Goal: Task Accomplishment & Management: Use online tool/utility

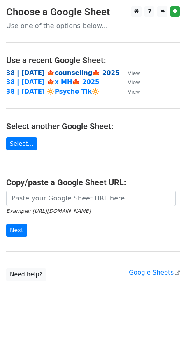
click at [65, 71] on strong "38 | [DATE] 🍁counseling🍁 2025" at bounding box center [62, 72] width 113 height 7
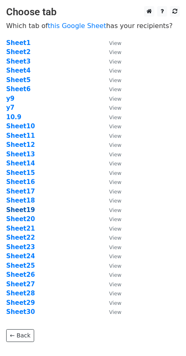
click at [28, 208] on strong "Sheet19" at bounding box center [20, 209] width 29 height 7
click at [23, 208] on strong "Sheet19" at bounding box center [20, 209] width 29 height 7
click at [26, 209] on strong "Sheet19" at bounding box center [20, 209] width 29 height 7
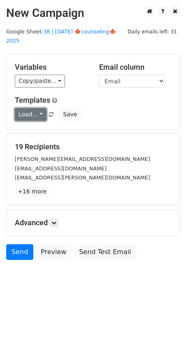
click at [24, 108] on link "Load..." at bounding box center [31, 114] width 32 height 13
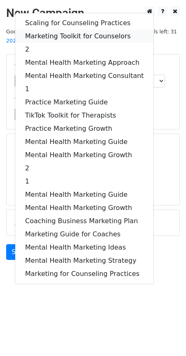
click at [93, 30] on link "Marketing Toolkit for Counselors" at bounding box center [84, 36] width 139 height 13
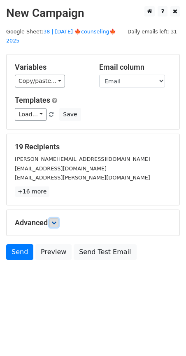
click at [56, 220] on icon at bounding box center [54, 222] width 5 height 5
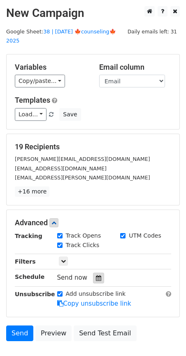
click at [96, 275] on icon at bounding box center [98, 278] width 5 height 6
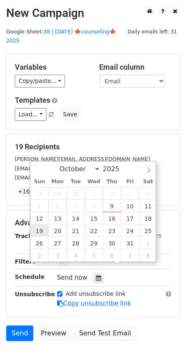
type input "2025-10-19 12:00"
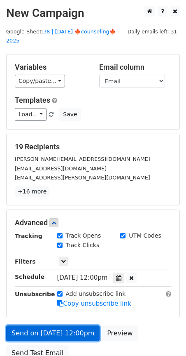
click at [63, 293] on form "Variables Copy/paste... {{Name}} {{Email}} Email column Name Email Templates Lo…" at bounding box center [93, 209] width 174 height 311
click at [26, 325] on link "Send on Oct 19 at 12:00pm" at bounding box center [53, 333] width 94 height 16
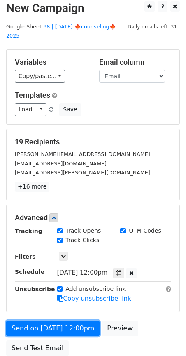
scroll to position [45, 0]
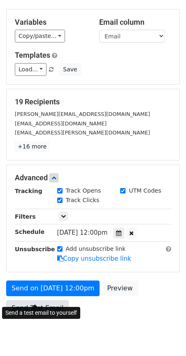
click at [28, 300] on link "Send Test Email" at bounding box center [37, 308] width 63 height 16
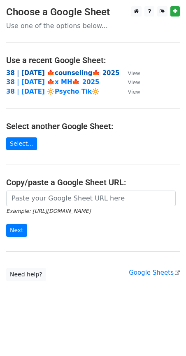
click at [71, 73] on strong "38 | [DATE] 🍁counseling🍁 2025" at bounding box center [62, 72] width 113 height 7
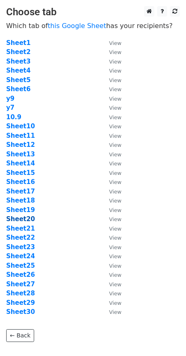
click at [25, 220] on strong "Sheet20" at bounding box center [20, 218] width 29 height 7
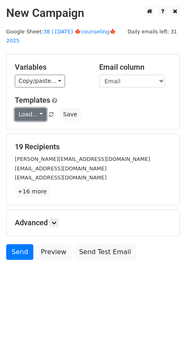
click at [30, 108] on link "Load..." at bounding box center [31, 114] width 32 height 13
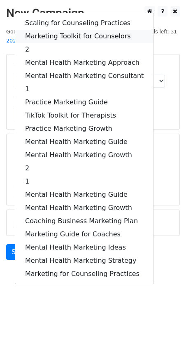
click at [71, 30] on link "Marketing Toolkit for Counselors" at bounding box center [84, 36] width 139 height 13
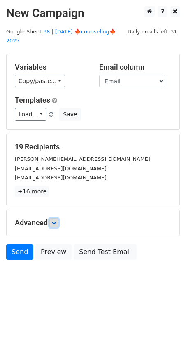
click at [55, 218] on link at bounding box center [53, 222] width 9 height 9
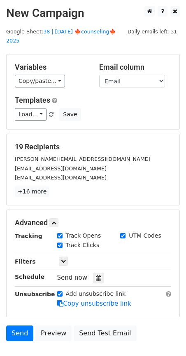
drag, startPoint x: 94, startPoint y: 268, endPoint x: 94, endPoint y: 248, distance: 19.8
click at [96, 275] on icon at bounding box center [98, 278] width 5 height 6
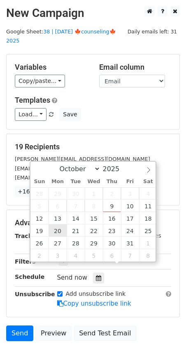
type input "2025-10-20 12:00"
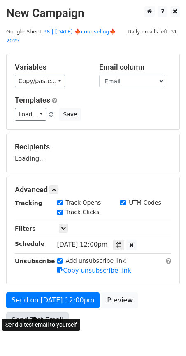
click at [50, 312] on link "Send Test Email" at bounding box center [37, 320] width 63 height 16
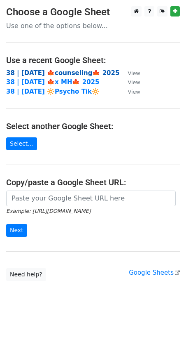
click at [46, 73] on strong "38 | [DATE] 🍁counseling🍁 2025" at bounding box center [62, 72] width 113 height 7
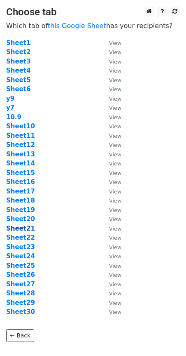
click at [28, 227] on strong "Sheet21" at bounding box center [20, 228] width 29 height 7
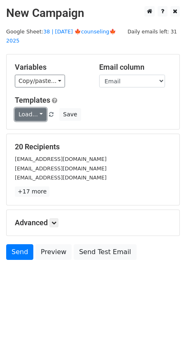
click at [25, 108] on link "Load..." at bounding box center [31, 114] width 32 height 13
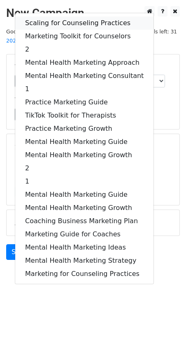
click at [66, 16] on link "Scaling for Counseling Practices" at bounding box center [84, 22] width 139 height 13
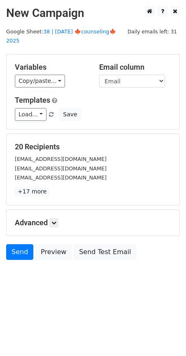
click at [57, 210] on div "Advanced Tracking Track Opens UTM Codes Track Clicks Filters Only include sprea…" at bounding box center [93, 223] width 173 height 26
click at [56, 220] on icon at bounding box center [54, 222] width 5 height 5
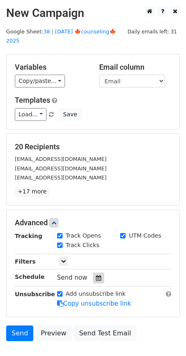
click at [96, 275] on icon at bounding box center [98, 278] width 5 height 6
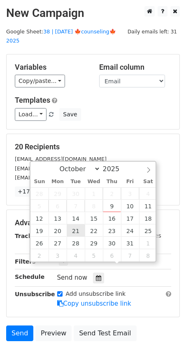
type input "2025-10-21 12:00"
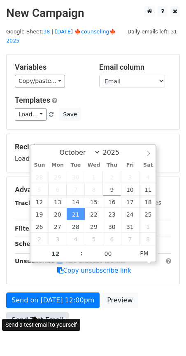
click at [45, 312] on link "Send Test Email" at bounding box center [37, 320] width 63 height 16
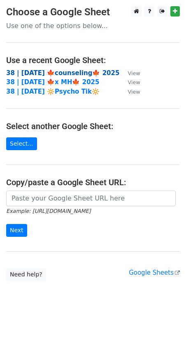
click at [60, 71] on strong "38 | [DATE] 🍁counseling🍁 2025" at bounding box center [62, 72] width 113 height 7
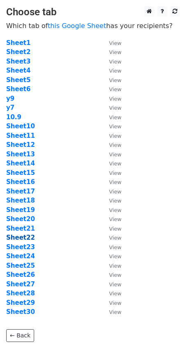
click at [28, 238] on strong "Sheet22" at bounding box center [20, 237] width 29 height 7
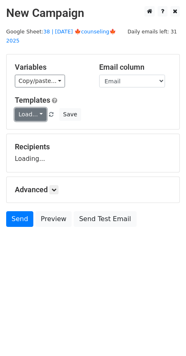
click at [31, 108] on link "Load..." at bounding box center [31, 114] width 32 height 13
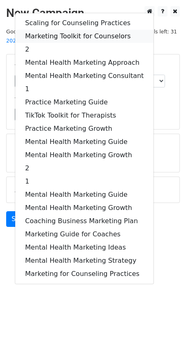
click at [50, 30] on link "Marketing Toolkit for Counselors" at bounding box center [84, 36] width 139 height 13
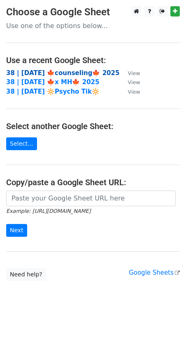
click at [70, 70] on strong "38 | [DATE] 🍁counseling🍁 2025" at bounding box center [62, 72] width 113 height 7
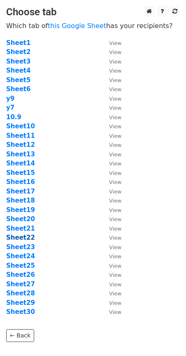
click at [22, 237] on strong "Sheet22" at bounding box center [20, 237] width 29 height 7
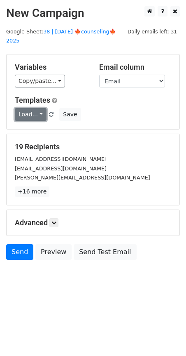
click at [32, 108] on link "Load..." at bounding box center [31, 114] width 32 height 13
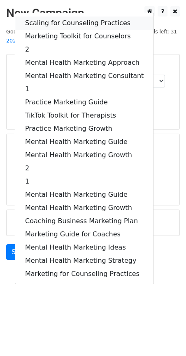
click at [72, 16] on link "Scaling for Counseling Practices" at bounding box center [84, 22] width 139 height 13
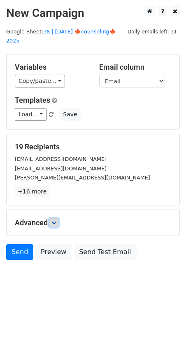
click at [55, 218] on link at bounding box center [53, 222] width 9 height 9
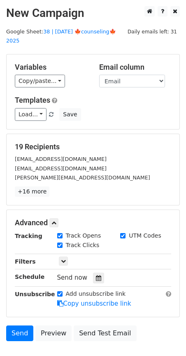
click at [100, 273] on div at bounding box center [98, 278] width 11 height 11
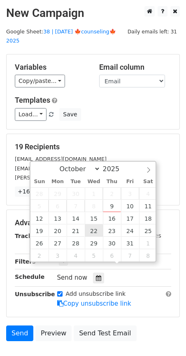
type input "2025-10-22 12:00"
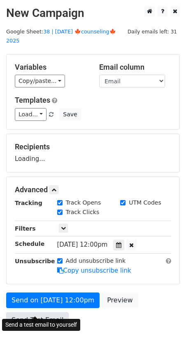
click at [40, 312] on link "Send Test Email" at bounding box center [37, 320] width 63 height 16
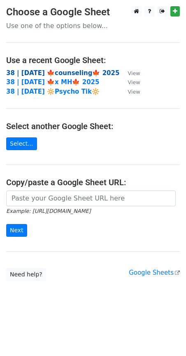
click at [49, 71] on strong "38 | [DATE] 🍁counseling🍁 2025" at bounding box center [62, 72] width 113 height 7
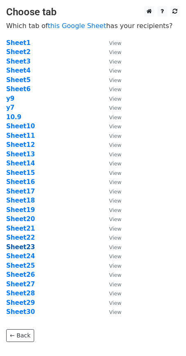
click at [24, 245] on strong "Sheet23" at bounding box center [20, 246] width 29 height 7
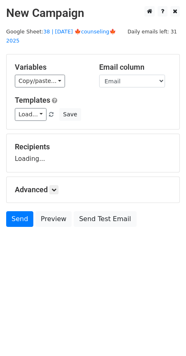
click at [23, 247] on body "New Campaign Daily emails left: 31 Google Sheet: 38 | [DATE] 🍁counseling🍁 2025 …" at bounding box center [93, 135] width 186 height 258
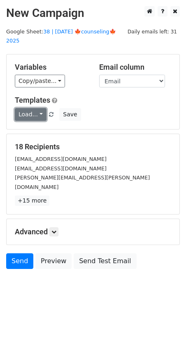
click at [31, 108] on link "Load..." at bounding box center [31, 114] width 32 height 13
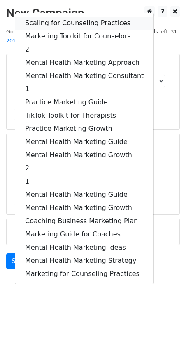
click at [74, 16] on link "Scaling for Counseling Practices" at bounding box center [84, 22] width 139 height 13
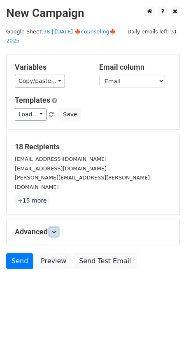
click at [56, 227] on link at bounding box center [53, 231] width 9 height 9
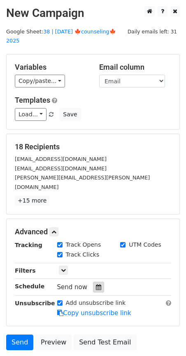
click at [93, 282] on div at bounding box center [98, 287] width 11 height 11
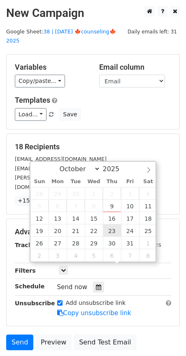
type input "2025-10-23 12:00"
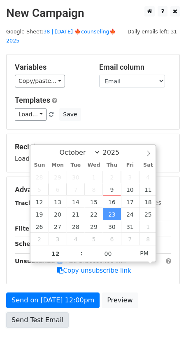
click at [37, 312] on link "Send Test Email" at bounding box center [37, 320] width 63 height 16
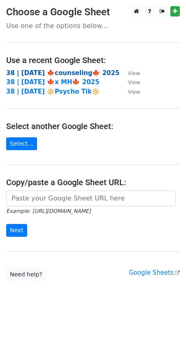
click at [59, 71] on strong "38 | [DATE] 🍁counseling🍁 2025" at bounding box center [62, 72] width 113 height 7
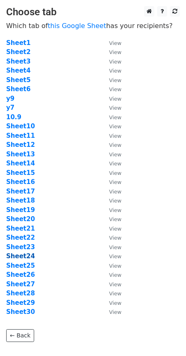
click at [27, 252] on strong "Sheet24" at bounding box center [20, 255] width 29 height 7
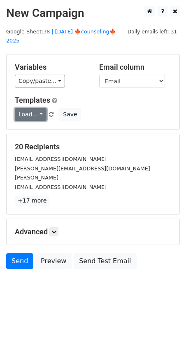
click at [33, 108] on link "Load..." at bounding box center [31, 114] width 32 height 13
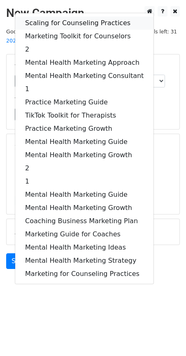
click at [59, 16] on link "Scaling for Counseling Practices" at bounding box center [84, 22] width 139 height 13
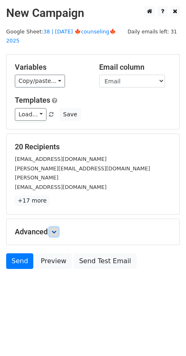
click at [54, 229] on icon at bounding box center [54, 231] width 5 height 5
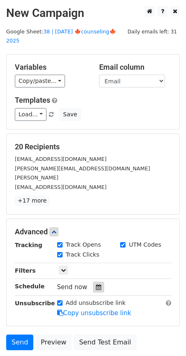
click at [96, 284] on icon at bounding box center [98, 287] width 5 height 6
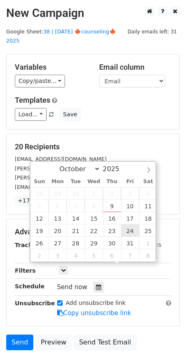
type input "[DATE] 12:00"
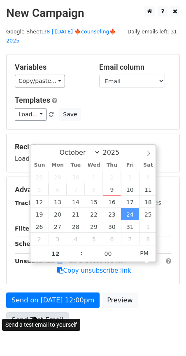
click at [46, 312] on link "Send Test Email" at bounding box center [37, 320] width 63 height 16
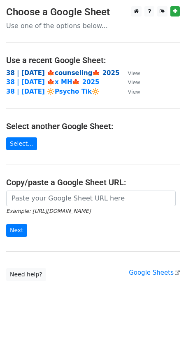
click at [63, 71] on strong "38 | OCT 9 🍁counseling🍁 2025" at bounding box center [62, 72] width 113 height 7
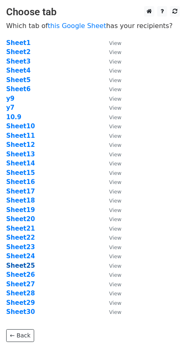
click at [30, 266] on strong "Sheet25" at bounding box center [20, 265] width 29 height 7
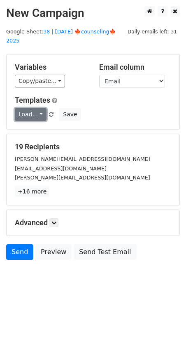
click at [29, 108] on link "Load..." at bounding box center [31, 114] width 32 height 13
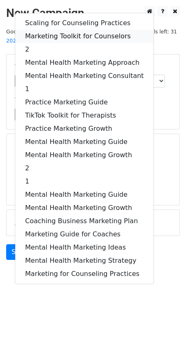
click at [75, 30] on link "Marketing Toolkit for Counselors" at bounding box center [84, 36] width 139 height 13
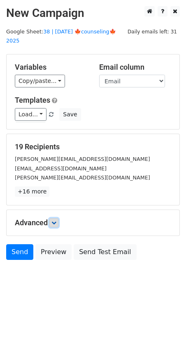
click at [56, 220] on icon at bounding box center [54, 222] width 5 height 5
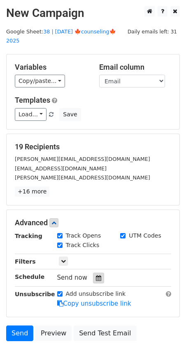
click at [96, 275] on icon at bounding box center [98, 278] width 5 height 6
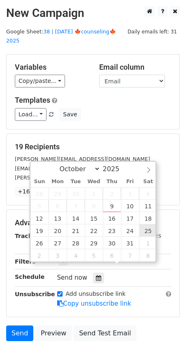
type input "[DATE] 12:00"
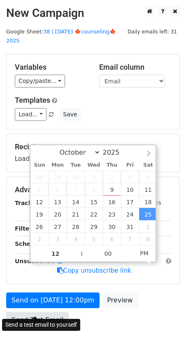
click at [45, 312] on link "Send Test Email" at bounding box center [37, 320] width 63 height 16
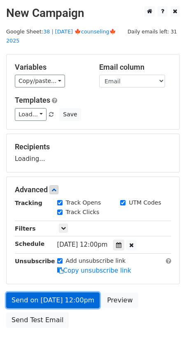
click at [49, 292] on link "Send on Oct 25 at 12:00pm" at bounding box center [53, 300] width 94 height 16
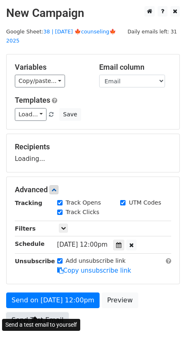
click at [37, 312] on link "Send Test Email" at bounding box center [37, 320] width 63 height 16
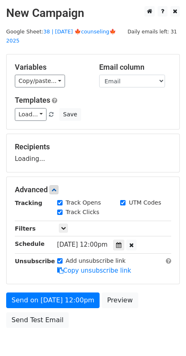
click at [45, 134] on div "Recipients Loading..." at bounding box center [93, 153] width 173 height 38
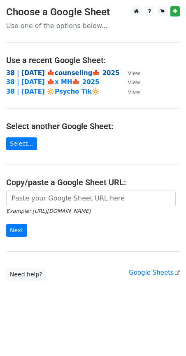
click at [45, 74] on strong "38 | [DATE] 🍁counseling🍁 2025" at bounding box center [62, 72] width 113 height 7
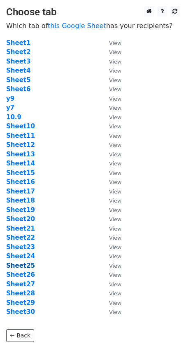
click at [26, 264] on strong "Sheet25" at bounding box center [20, 265] width 29 height 7
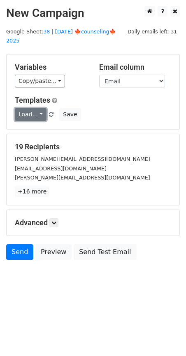
click at [31, 108] on link "Load..." at bounding box center [31, 114] width 32 height 13
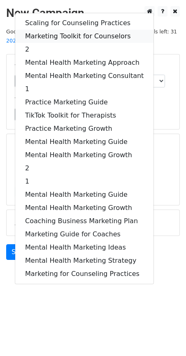
click at [78, 30] on link "Marketing Toolkit for Counselors" at bounding box center [84, 36] width 139 height 13
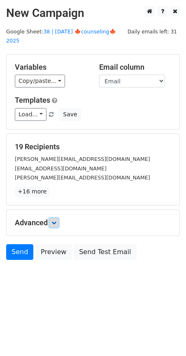
click at [56, 220] on icon at bounding box center [54, 222] width 5 height 5
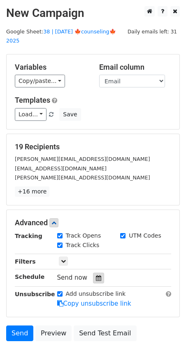
click at [96, 275] on icon at bounding box center [98, 278] width 5 height 6
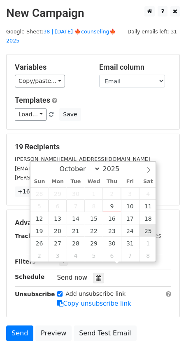
type input "2025-10-25 12:00"
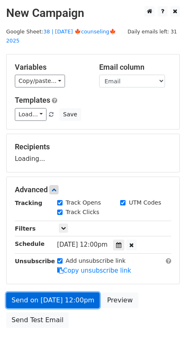
click at [59, 292] on link "Send on Oct 25 at 12:00pm" at bounding box center [53, 300] width 94 height 16
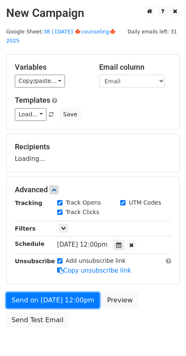
scroll to position [23, 0]
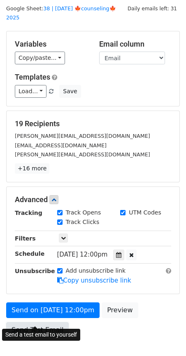
click at [31, 322] on link "Send Test Email" at bounding box center [37, 330] width 63 height 16
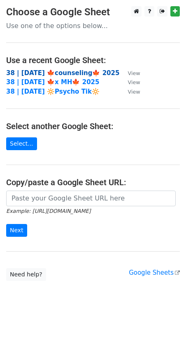
click at [61, 71] on strong "38 | [DATE] 🍁counseling🍁 2025" at bounding box center [62, 72] width 113 height 7
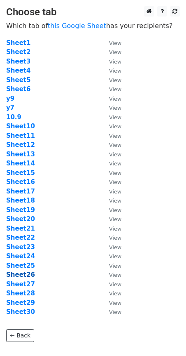
click at [24, 272] on strong "Sheet26" at bounding box center [20, 274] width 29 height 7
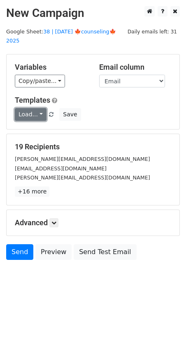
click at [30, 108] on link "Load..." at bounding box center [31, 114] width 32 height 13
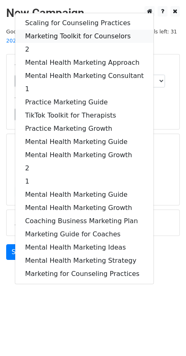
click at [60, 30] on link "Marketing Toolkit for Counselors" at bounding box center [84, 36] width 139 height 13
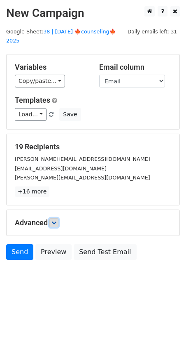
click at [59, 218] on link at bounding box center [53, 222] width 9 height 9
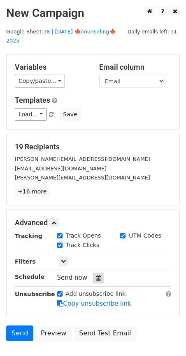
click at [96, 273] on div at bounding box center [98, 278] width 11 height 11
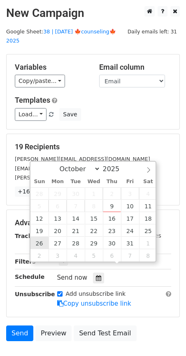
type input "2025-10-26 12:00"
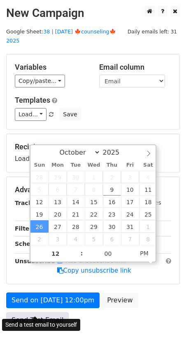
click at [41, 315] on link "Send Test Email" at bounding box center [37, 320] width 63 height 16
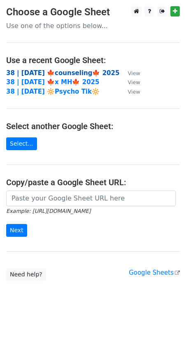
click at [44, 71] on strong "38 | [DATE] 🍁counseling🍁 2025" at bounding box center [62, 72] width 113 height 7
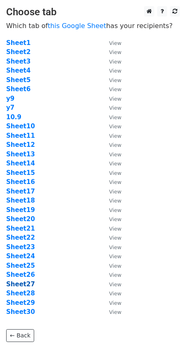
click at [23, 281] on strong "Sheet27" at bounding box center [20, 283] width 29 height 7
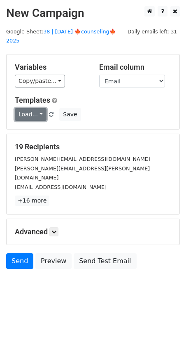
click at [30, 108] on link "Load..." at bounding box center [31, 114] width 32 height 13
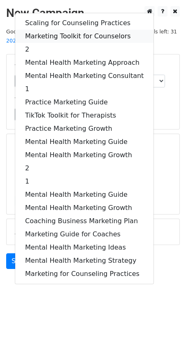
click at [66, 31] on link "Marketing Toolkit for Counselors" at bounding box center [84, 36] width 139 height 13
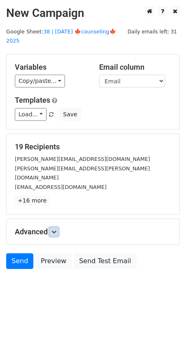
click at [58, 227] on link at bounding box center [53, 231] width 9 height 9
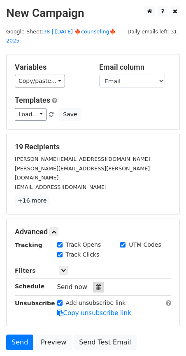
click at [98, 282] on div at bounding box center [98, 287] width 11 height 11
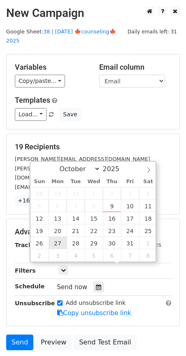
type input "2025-10-27 12:00"
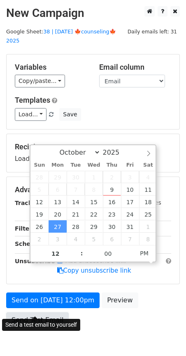
click at [34, 312] on link "Send Test Email" at bounding box center [37, 320] width 63 height 16
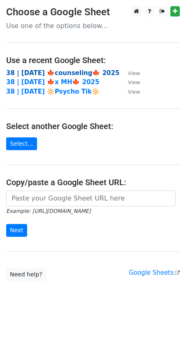
click at [49, 72] on strong "38 | [DATE] 🍁counseling🍁 2025" at bounding box center [62, 72] width 113 height 7
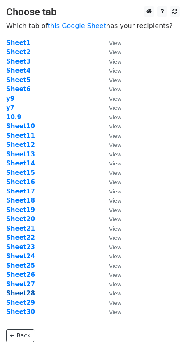
click at [24, 290] on strong "Sheet28" at bounding box center [20, 292] width 29 height 7
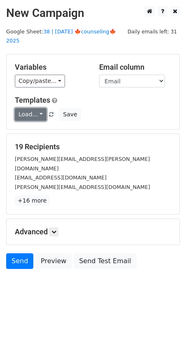
click at [28, 108] on link "Load..." at bounding box center [31, 114] width 32 height 13
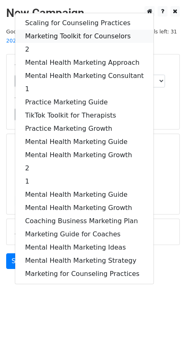
click at [63, 30] on link "Marketing Toolkit for Counselors" at bounding box center [84, 36] width 139 height 13
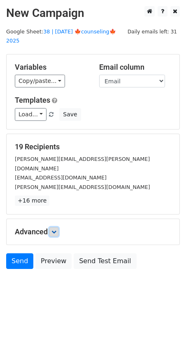
click at [55, 229] on icon at bounding box center [54, 231] width 5 height 5
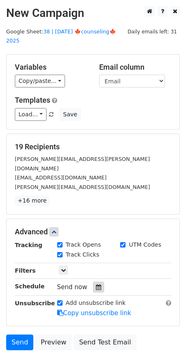
click at [96, 284] on icon at bounding box center [98, 287] width 5 height 6
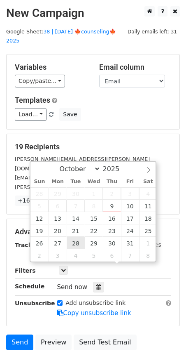
type input "2025-10-28 12:00"
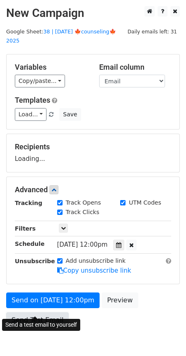
click at [46, 312] on link "Send Test Email" at bounding box center [37, 320] width 63 height 16
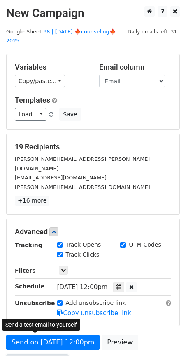
click at [27, 354] on link "Send Test Email" at bounding box center [37, 362] width 63 height 16
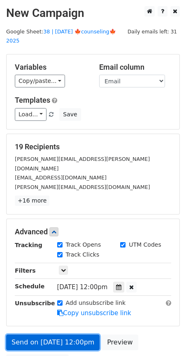
click at [42, 334] on link "Send on Oct 28 at 12:00pm" at bounding box center [53, 342] width 94 height 16
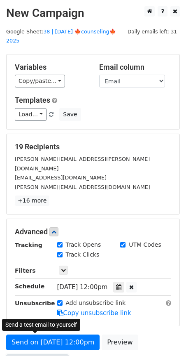
click at [36, 354] on link "Send Test Email" at bounding box center [37, 362] width 63 height 16
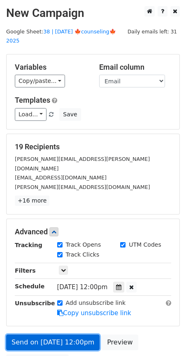
click at [55, 334] on link "Send on Oct 28 at 12:00pm" at bounding box center [53, 342] width 94 height 16
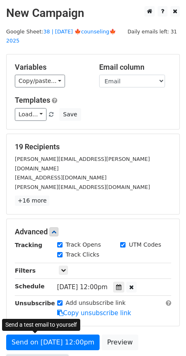
click at [42, 354] on link "Send Test Email" at bounding box center [37, 362] width 63 height 16
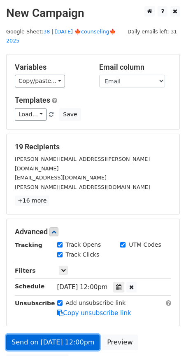
click at [66, 334] on link "Send on Oct 28 at 12:00pm" at bounding box center [53, 342] width 94 height 16
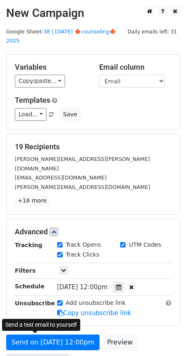
click at [43, 354] on link "Send Test Email" at bounding box center [37, 362] width 63 height 16
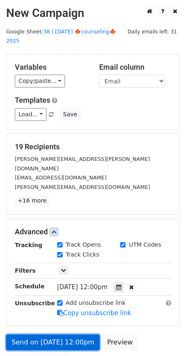
click at [68, 334] on link "Send on Oct 28 at 12:00pm" at bounding box center [53, 342] width 94 height 16
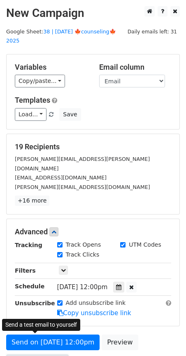
click at [41, 354] on link "Send Test Email" at bounding box center [37, 362] width 63 height 16
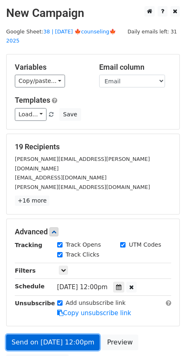
click at [68, 334] on link "Send on Oct 28 at 12:00pm" at bounding box center [53, 342] width 94 height 16
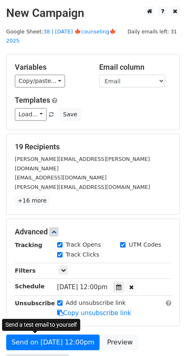
click at [36, 354] on link "Send Test Email" at bounding box center [37, 362] width 63 height 16
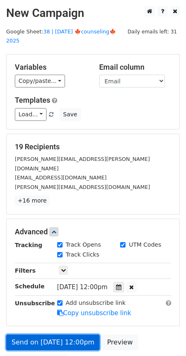
click at [62, 334] on link "Send on Oct 28 at 12:00pm" at bounding box center [53, 342] width 94 height 16
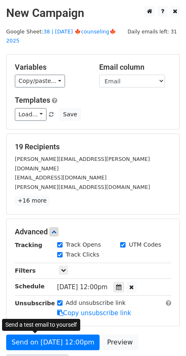
click at [41, 354] on link "Send Test Email" at bounding box center [37, 362] width 63 height 16
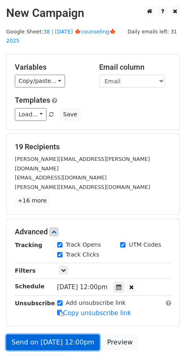
click at [66, 334] on link "Send on Oct 28 at 12:00pm" at bounding box center [53, 342] width 94 height 16
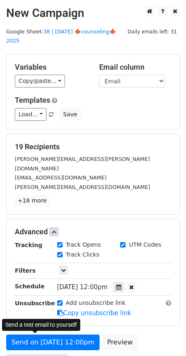
click at [44, 354] on link "Send Test Email" at bounding box center [37, 362] width 63 height 16
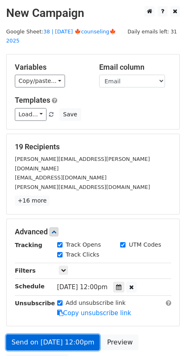
click at [62, 334] on link "Send on Oct 28 at 12:00pm" at bounding box center [53, 342] width 94 height 16
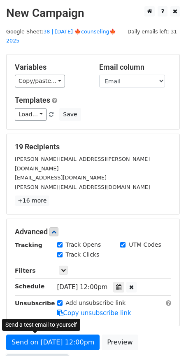
click at [44, 354] on link "Send Test Email" at bounding box center [37, 362] width 63 height 16
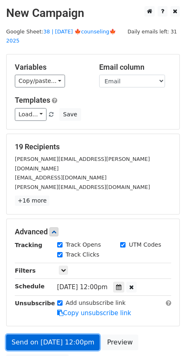
click at [61, 334] on link "Send on Oct 28 at 12:00pm" at bounding box center [53, 342] width 94 height 16
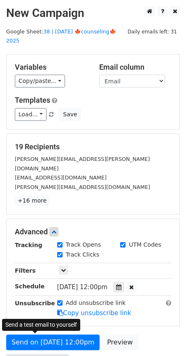
click at [42, 354] on link "Send Test Email" at bounding box center [37, 362] width 63 height 16
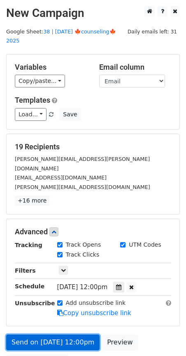
click at [61, 334] on link "Send on Oct 28 at 12:00pm" at bounding box center [53, 342] width 94 height 16
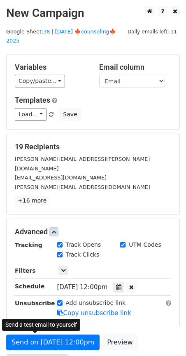
click at [45, 354] on link "Send Test Email" at bounding box center [37, 362] width 63 height 16
